Goal: Find specific page/section: Find specific page/section

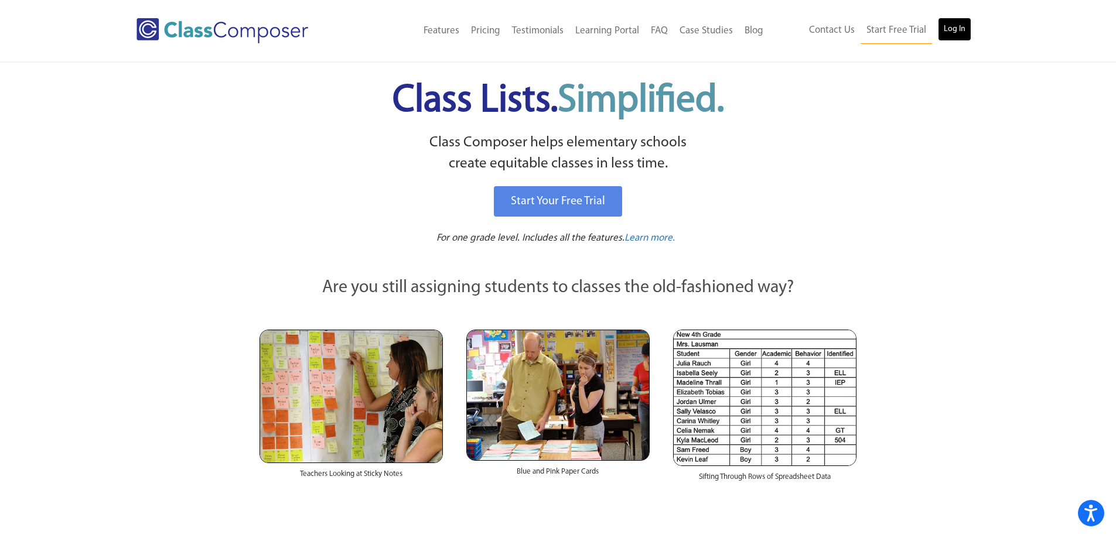
click at [960, 36] on link "Log In" at bounding box center [954, 29] width 33 height 23
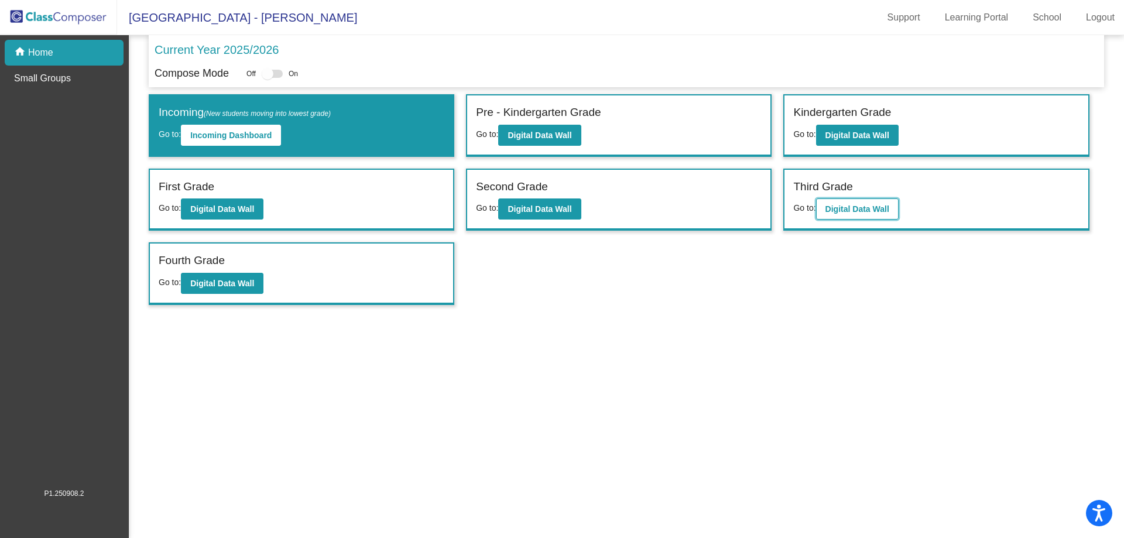
click at [831, 206] on b "Digital Data Wall" at bounding box center [858, 208] width 64 height 9
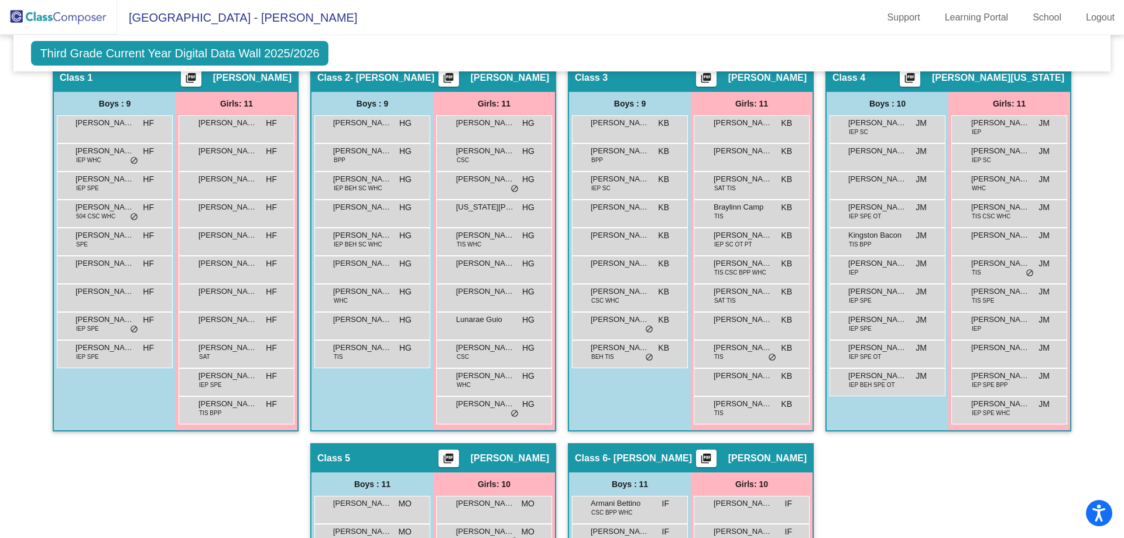
scroll to position [207, 0]
